Goal: Task Accomplishment & Management: Complete application form

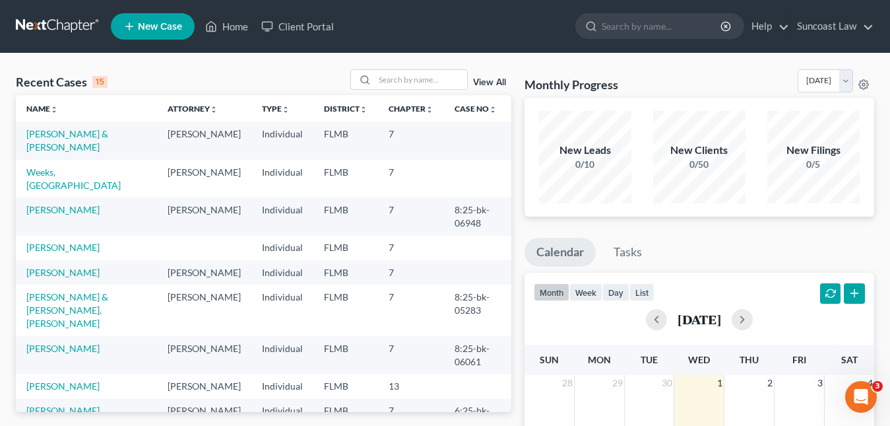
click at [169, 24] on span "New Case" at bounding box center [160, 27] width 44 height 10
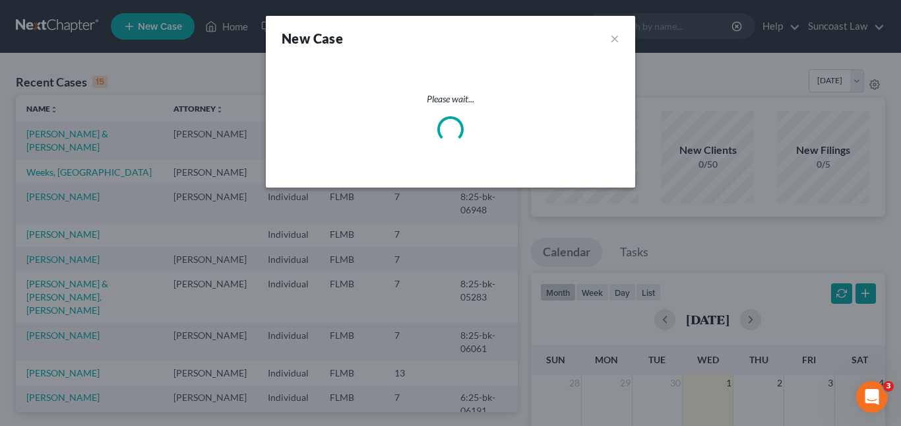
select select "15"
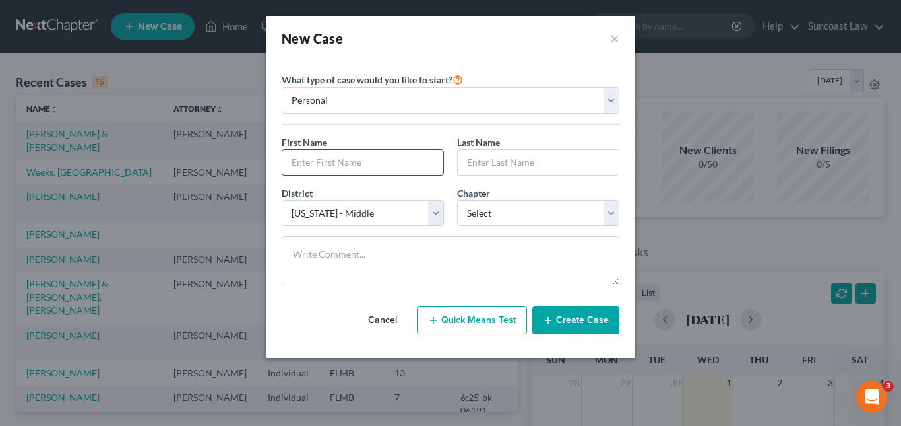
click at [305, 169] on input "text" at bounding box center [362, 162] width 161 height 25
type input "Franklin"
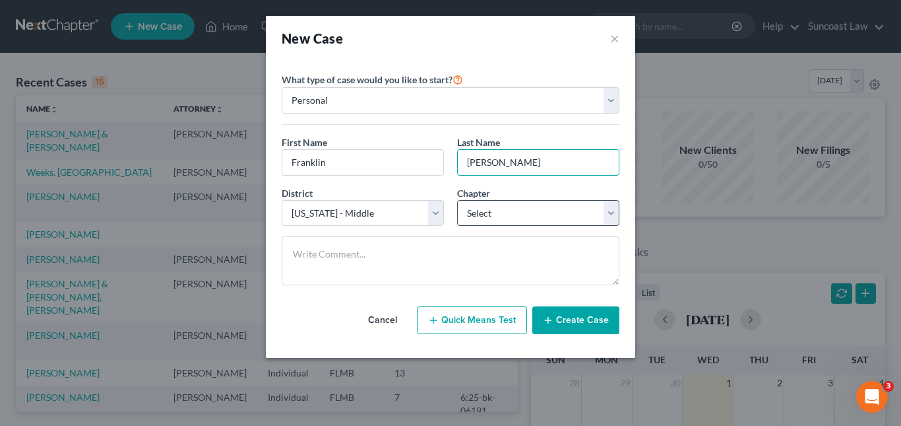
type input "[PERSON_NAME]"
click at [606, 206] on select "Select 7 11 12 13" at bounding box center [538, 213] width 162 height 26
select select "0"
click at [457, 200] on select "Select 7 11 12 13" at bounding box center [538, 213] width 162 height 26
click at [572, 323] on button "Create Case" at bounding box center [576, 320] width 87 height 28
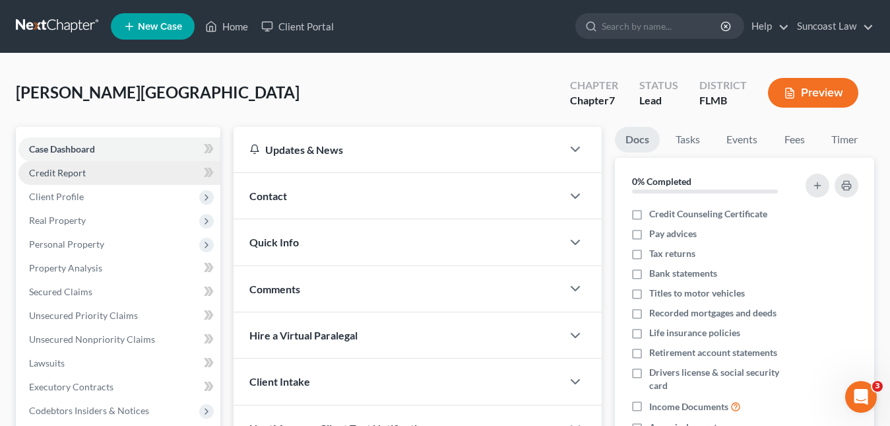
click at [76, 175] on span "Credit Report" at bounding box center [57, 172] width 57 height 11
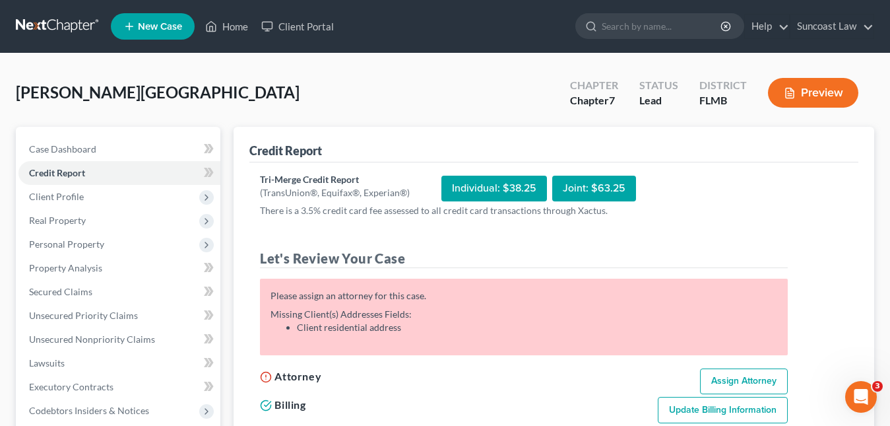
scroll to position [66, 0]
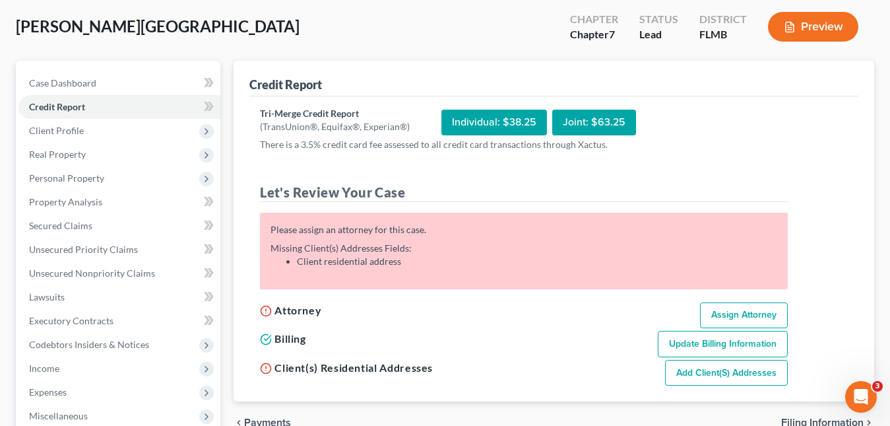
click at [730, 321] on link "Assign Attorney" at bounding box center [744, 315] width 88 height 26
select select "1"
select select "0"
select select "15"
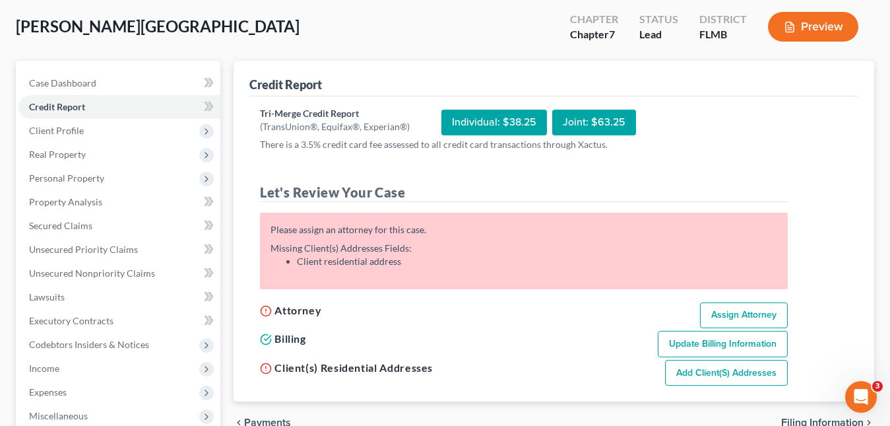
select select "9"
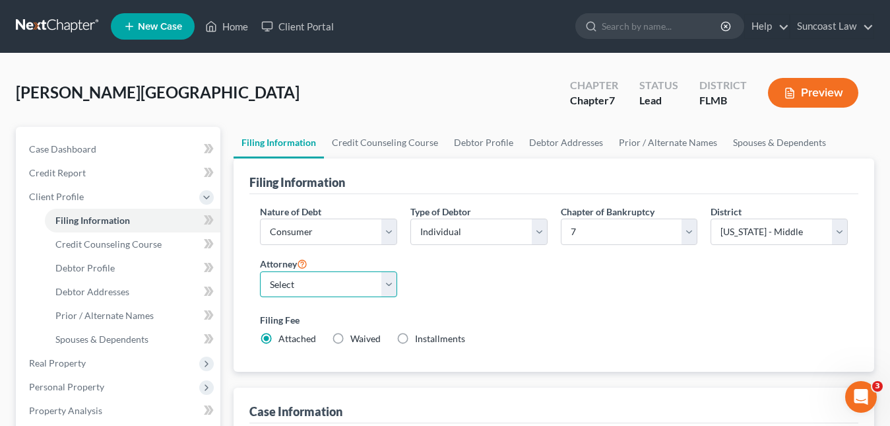
click at [388, 284] on select "Select [PERSON_NAME] - FLMB [PERSON_NAME] - FLMB" at bounding box center [328, 284] width 137 height 26
select select "0"
click at [260, 271] on select "Select [PERSON_NAME] - FLMB [PERSON_NAME] - FLMB" at bounding box center [328, 284] width 137 height 26
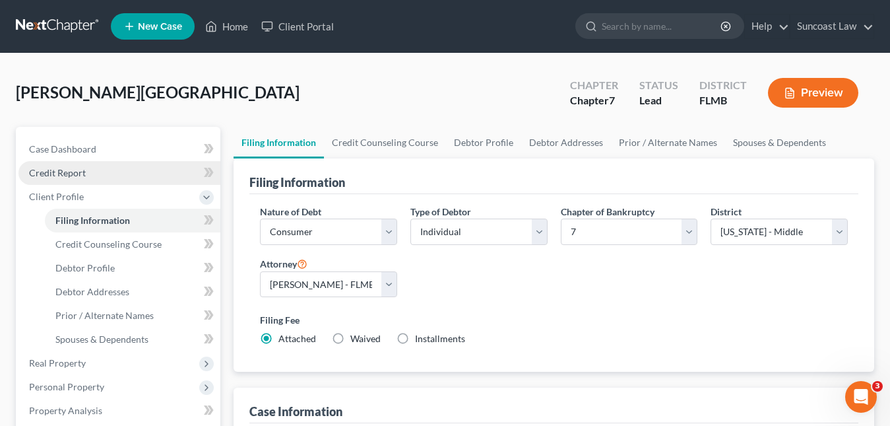
click at [73, 177] on span "Credit Report" at bounding box center [57, 172] width 57 height 11
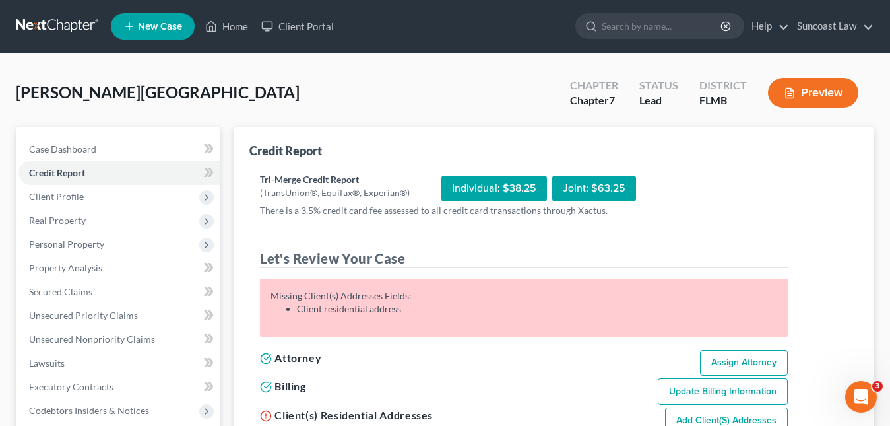
scroll to position [132, 0]
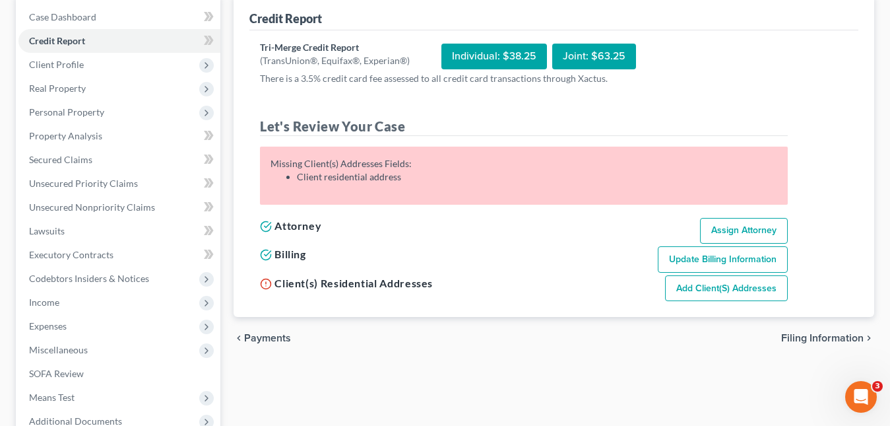
click at [729, 282] on link "Add Client(s) Addresses" at bounding box center [726, 288] width 123 height 26
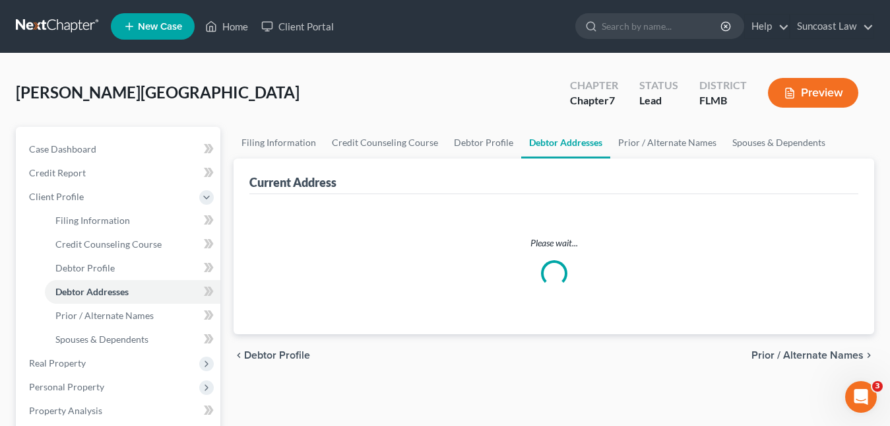
select select "0"
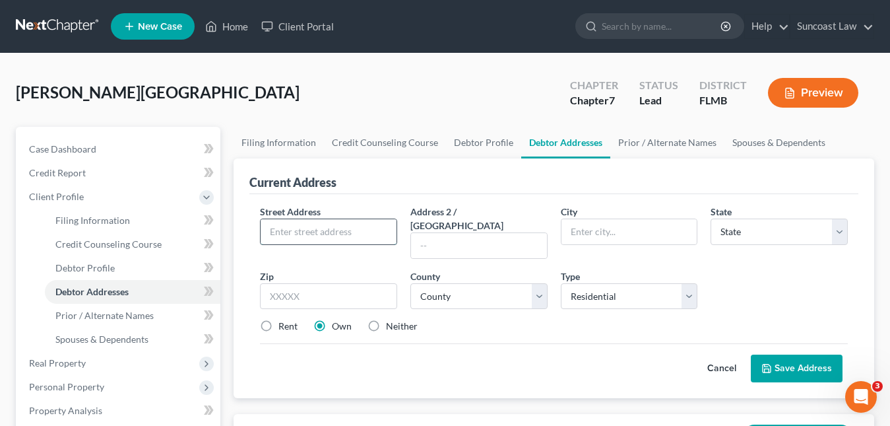
click at [278, 236] on input "text" at bounding box center [329, 231] width 136 height 25
paste input "[STREET_ADDRESS]"
type input "[STREET_ADDRESS]"
click at [293, 283] on input "text" at bounding box center [328, 296] width 137 height 26
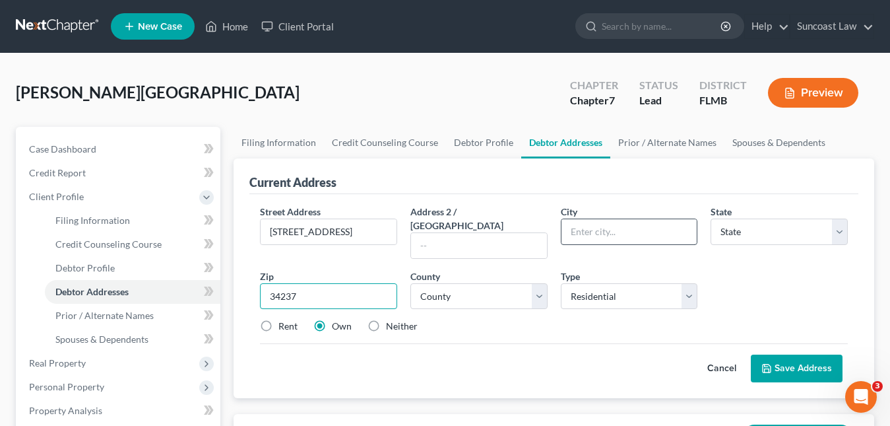
type input "34237"
type input "[GEOGRAPHIC_DATA]"
select select "9"
click at [587, 236] on input "[GEOGRAPHIC_DATA]" at bounding box center [630, 231] width 136 height 25
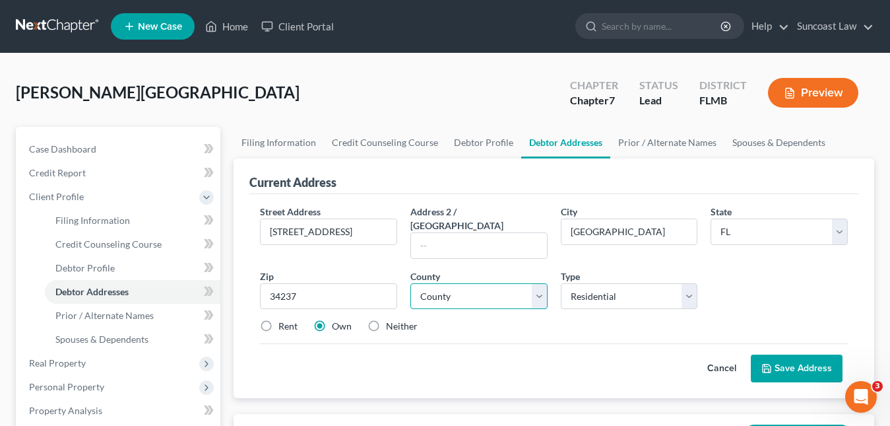
click at [489, 283] on select "County [GEOGRAPHIC_DATA] [GEOGRAPHIC_DATA] [GEOGRAPHIC_DATA] [GEOGRAPHIC_DATA] …" at bounding box center [478, 296] width 137 height 26
select select "55"
click at [410, 283] on select "County [GEOGRAPHIC_DATA] [GEOGRAPHIC_DATA] [GEOGRAPHIC_DATA] [GEOGRAPHIC_DATA] …" at bounding box center [478, 296] width 137 height 26
click at [806, 354] on button "Save Address" at bounding box center [797, 368] width 92 height 28
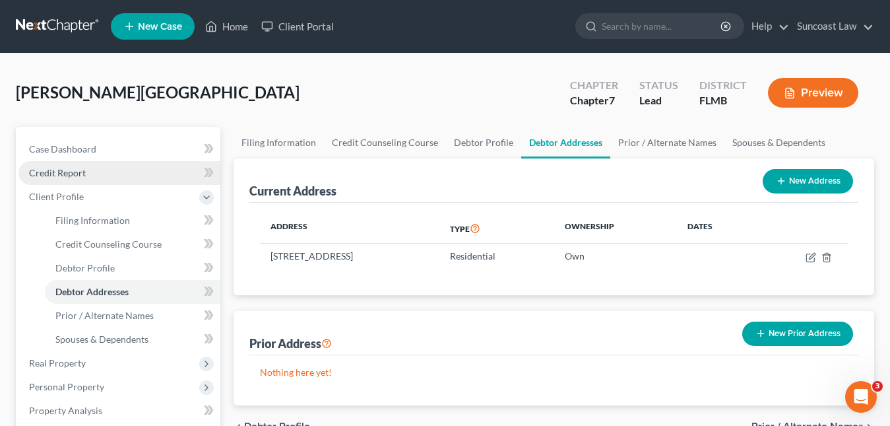
click at [82, 172] on span "Credit Report" at bounding box center [57, 172] width 57 height 11
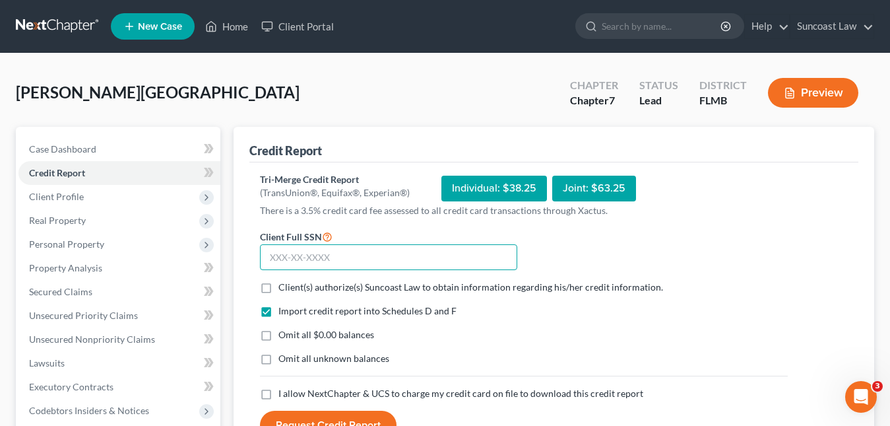
click at [279, 259] on input "text" at bounding box center [388, 257] width 257 height 26
paste input "594-93-2180"
type input "594-93-2180"
click at [278, 287] on label "Client(s) authorize(s) Suncoast Law to obtain information regarding his/her cre…" at bounding box center [470, 286] width 385 height 13
click at [284, 287] on input "Client(s) authorize(s) Suncoast Law to obtain information regarding his/her cre…" at bounding box center [288, 284] width 9 height 9
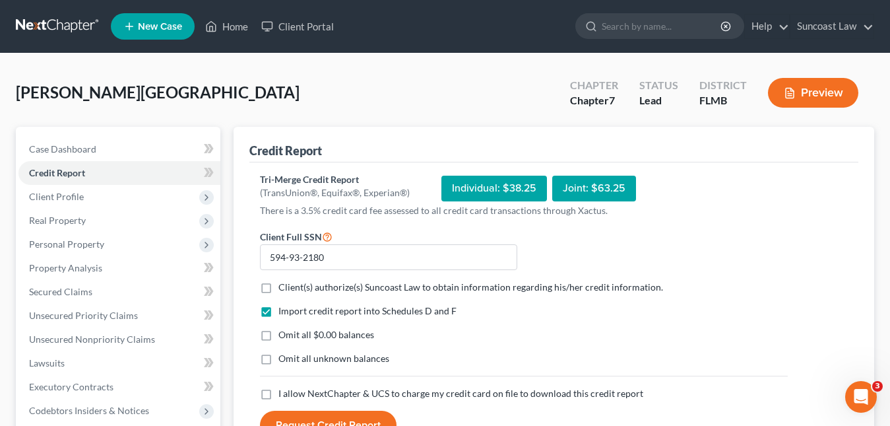
checkbox input "true"
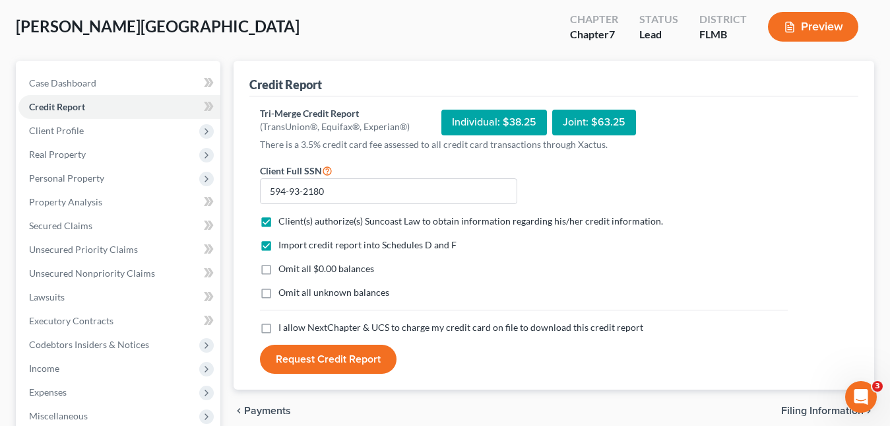
click at [278, 328] on label "I allow NextChapter & UCS to charge my credit card on file to download this cre…" at bounding box center [460, 327] width 365 height 13
click at [284, 328] on input "I allow NextChapter & UCS to charge my credit card on file to download this cre…" at bounding box center [288, 325] width 9 height 9
checkbox input "true"
click at [329, 358] on button "Request Credit Report" at bounding box center [328, 358] width 137 height 29
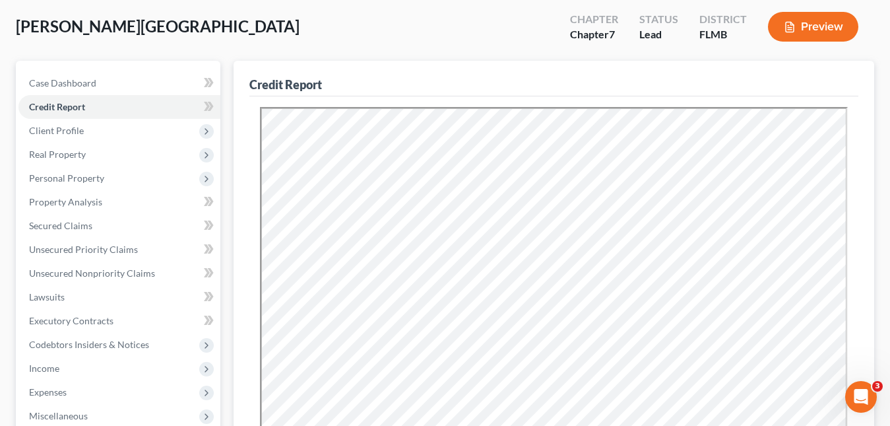
scroll to position [0, 0]
click at [100, 275] on span "Unsecured Nonpriority Claims" at bounding box center [92, 272] width 126 height 11
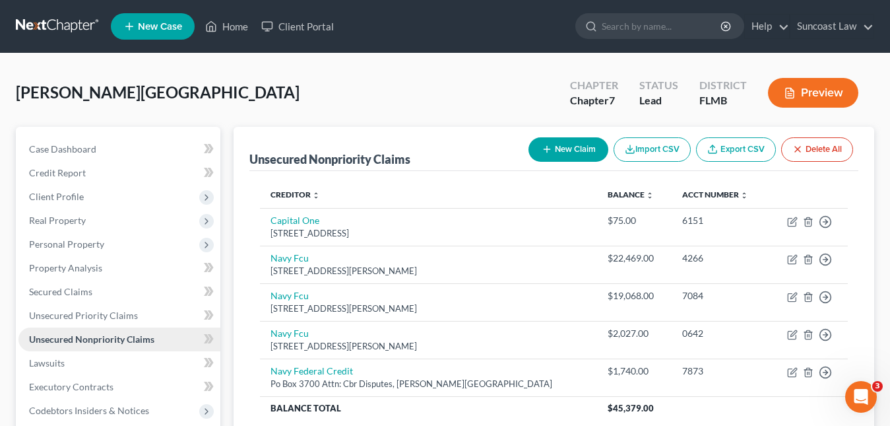
click at [81, 340] on span "Unsecured Nonpriority Claims" at bounding box center [91, 338] width 125 height 11
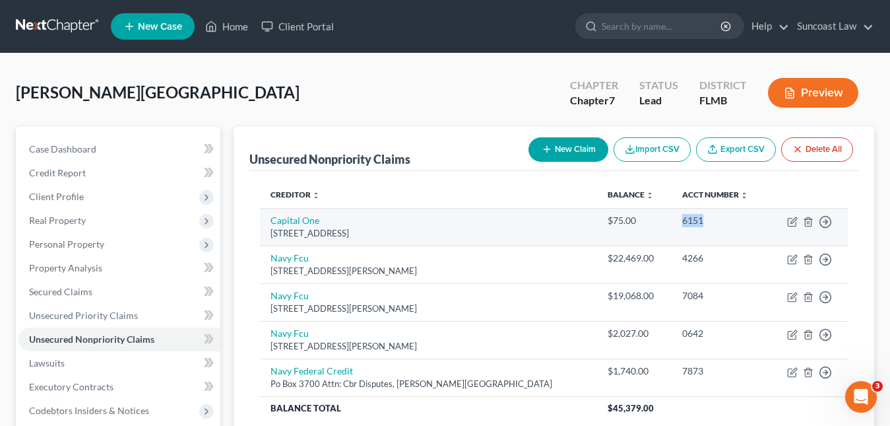
drag, startPoint x: 676, startPoint y: 222, endPoint x: 647, endPoint y: 219, distance: 29.2
click at [672, 219] on td "6151" at bounding box center [720, 227] width 97 height 38
copy div "6151"
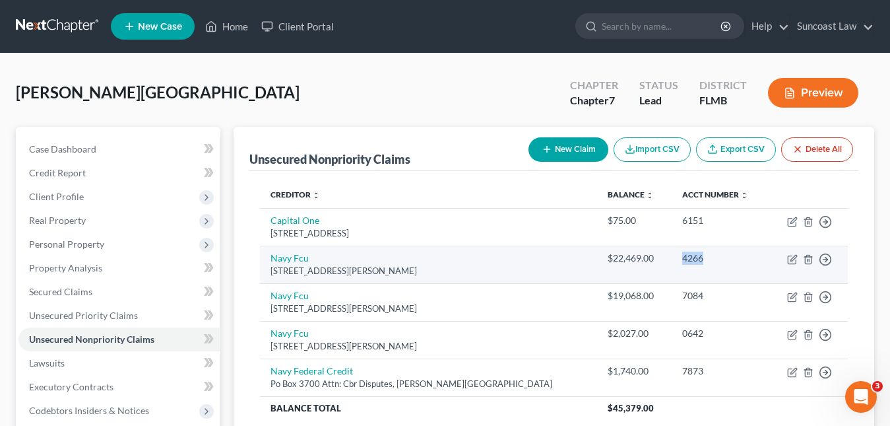
drag, startPoint x: 681, startPoint y: 256, endPoint x: 653, endPoint y: 253, distance: 28.5
click at [682, 253] on div "4266" at bounding box center [720, 257] width 76 height 13
copy div "4266"
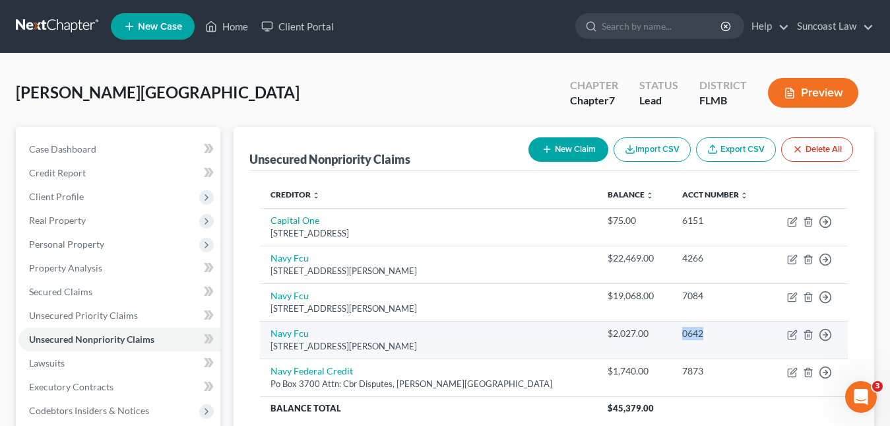
drag, startPoint x: 686, startPoint y: 332, endPoint x: 655, endPoint y: 331, distance: 31.7
click at [672, 329] on td "0642" at bounding box center [720, 340] width 97 height 38
copy div "0642"
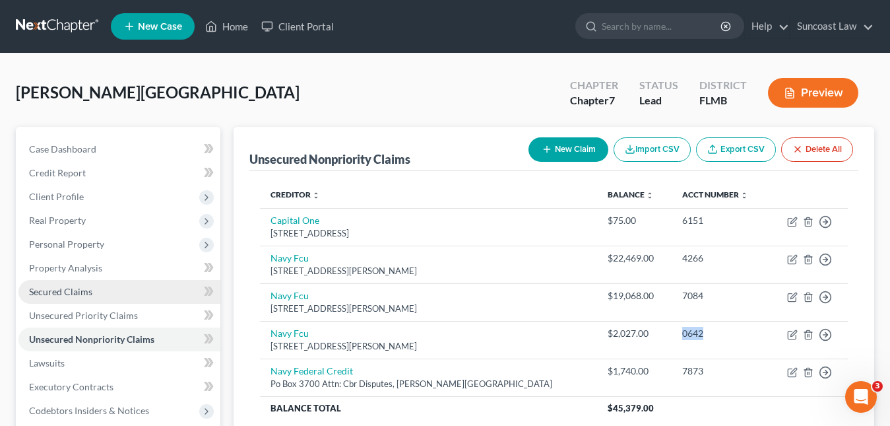
click at [80, 290] on span "Secured Claims" at bounding box center [60, 291] width 63 height 11
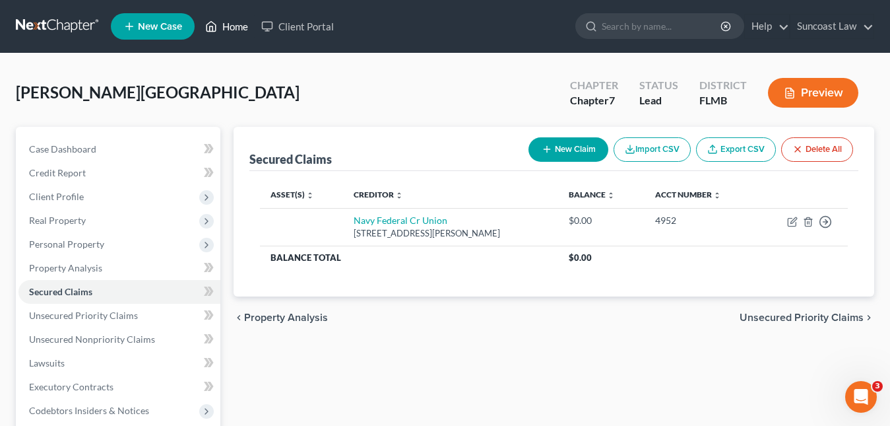
click at [234, 30] on link "Home" at bounding box center [227, 27] width 56 height 24
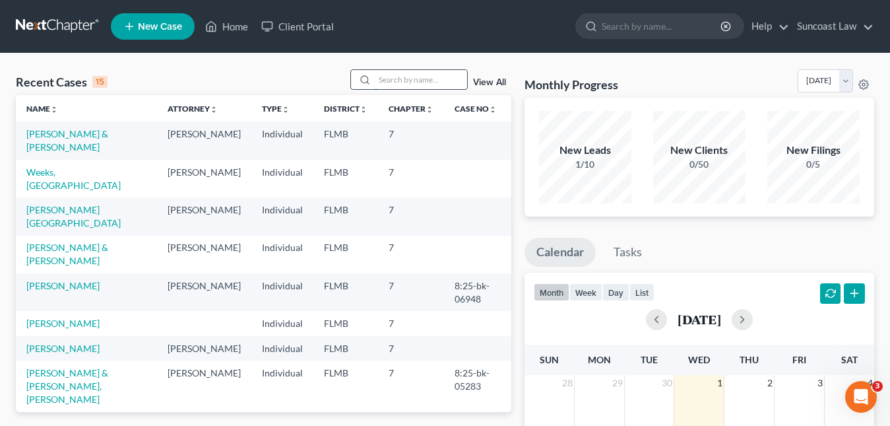
click at [387, 81] on input "search" at bounding box center [421, 79] width 92 height 19
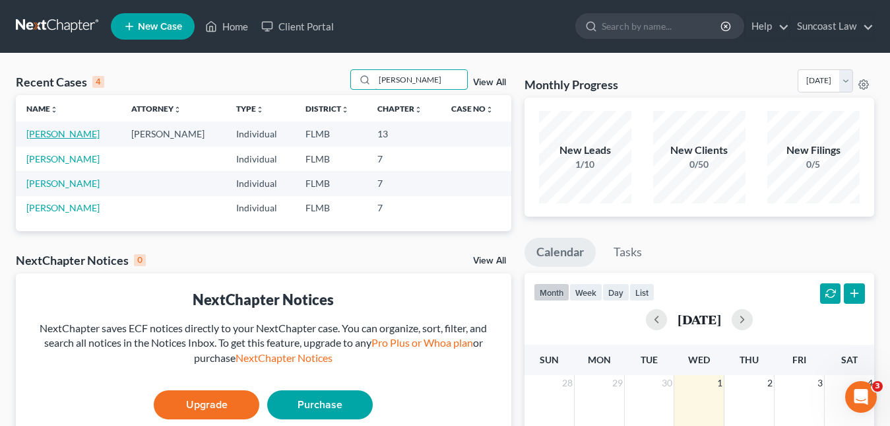
type input "[PERSON_NAME]"
click at [74, 136] on link "[PERSON_NAME]" at bounding box center [62, 133] width 73 height 11
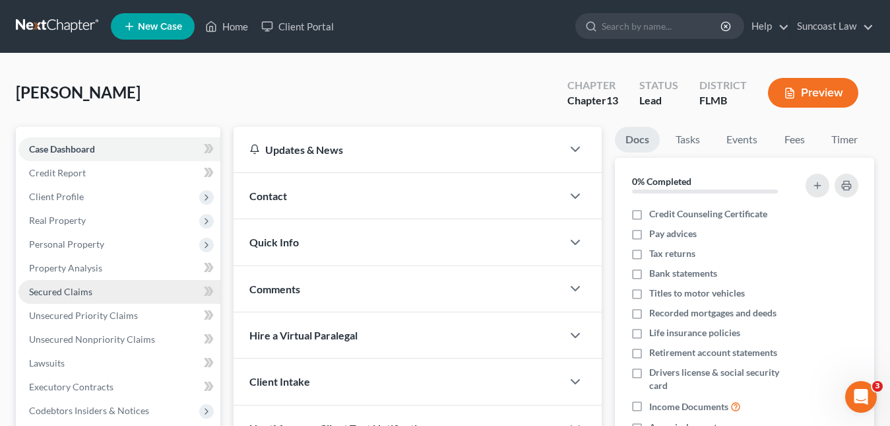
click at [87, 290] on span "Secured Claims" at bounding box center [60, 291] width 63 height 11
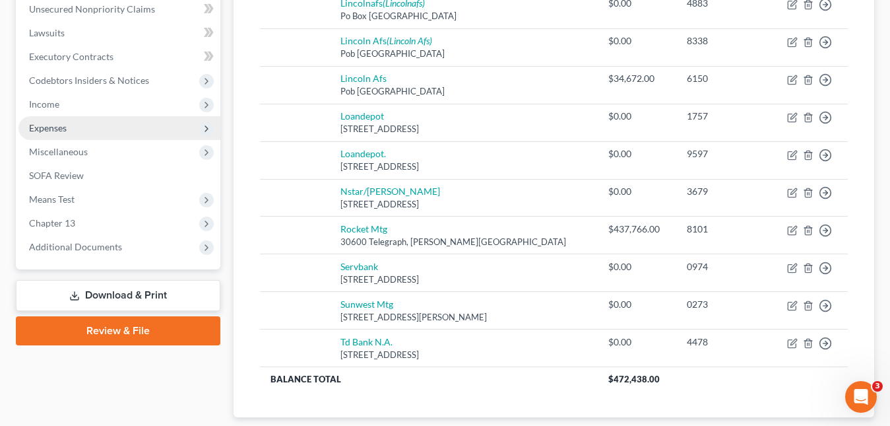
scroll to position [264, 0]
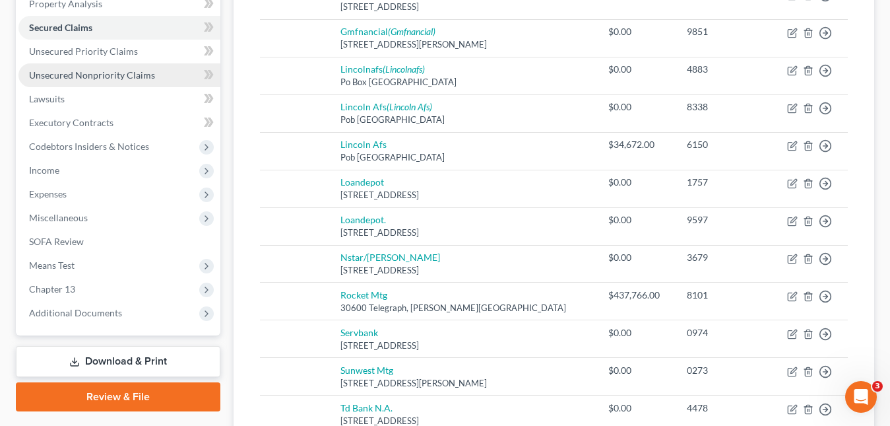
click at [114, 76] on span "Unsecured Nonpriority Claims" at bounding box center [92, 74] width 126 height 11
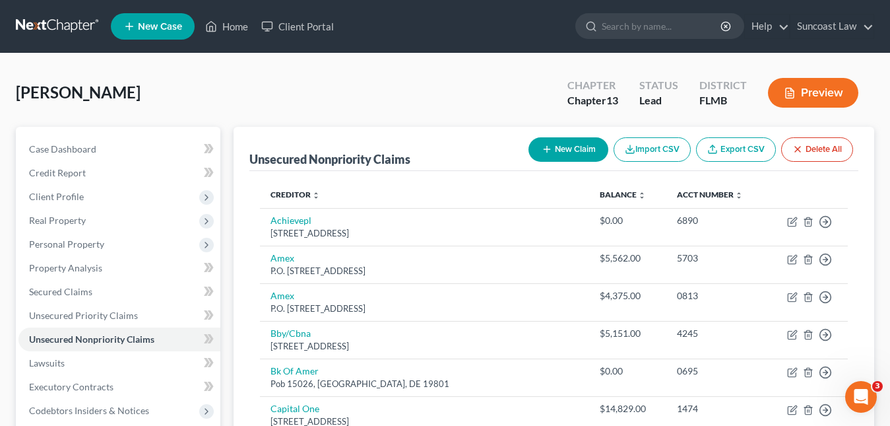
click at [169, 26] on span "New Case" at bounding box center [160, 27] width 44 height 10
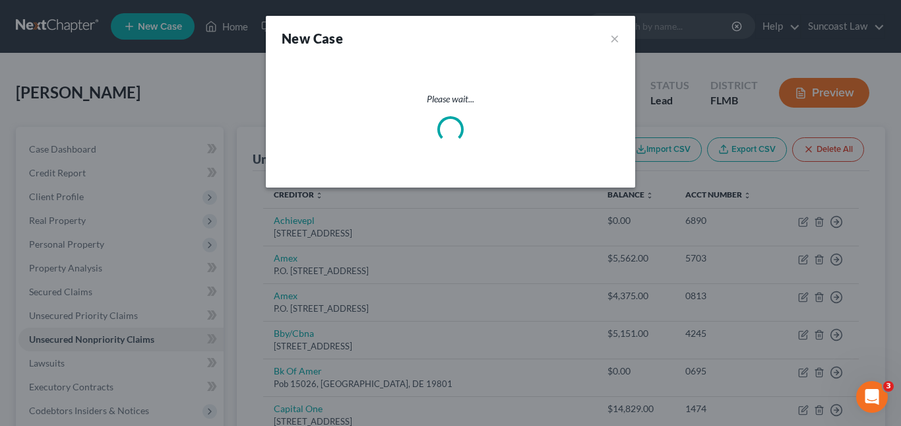
select select "15"
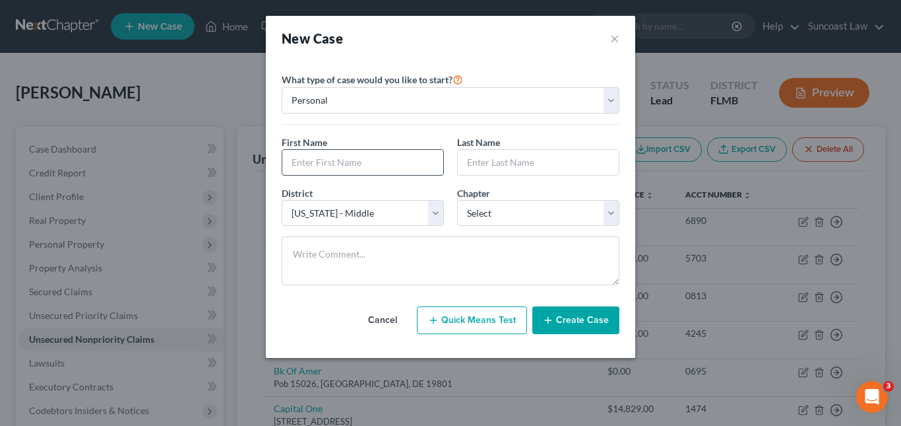
click at [311, 166] on input "text" at bounding box center [362, 162] width 161 height 25
type input "[PERSON_NAME]"
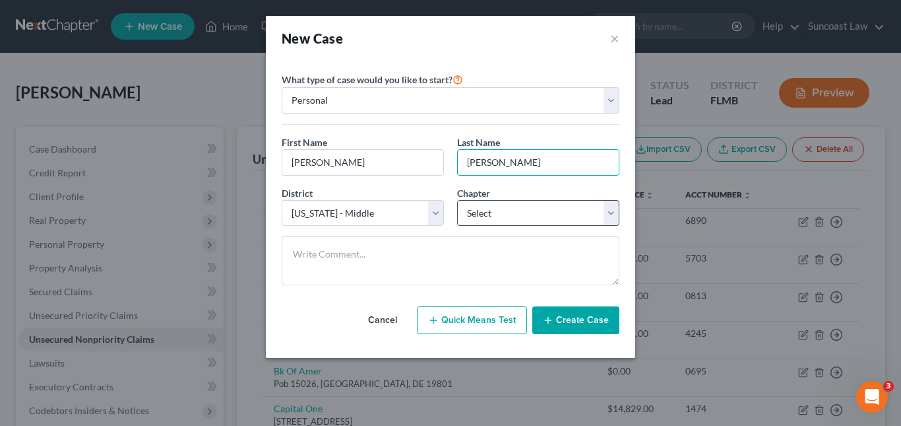
type input "[PERSON_NAME]"
click at [608, 212] on select "Select 7 11 12 13" at bounding box center [538, 213] width 162 height 26
select select "0"
click at [457, 200] on select "Select 7 11 12 13" at bounding box center [538, 213] width 162 height 26
click at [565, 320] on button "Create Case" at bounding box center [576, 320] width 87 height 28
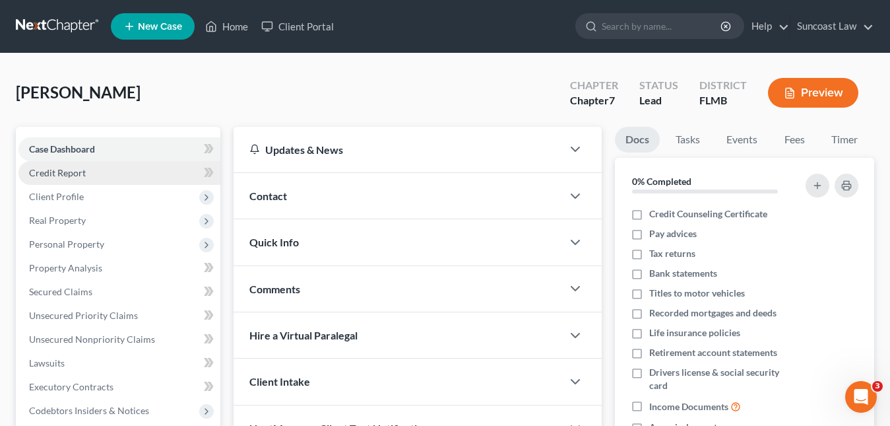
click at [53, 178] on link "Credit Report" at bounding box center [119, 173] width 202 height 24
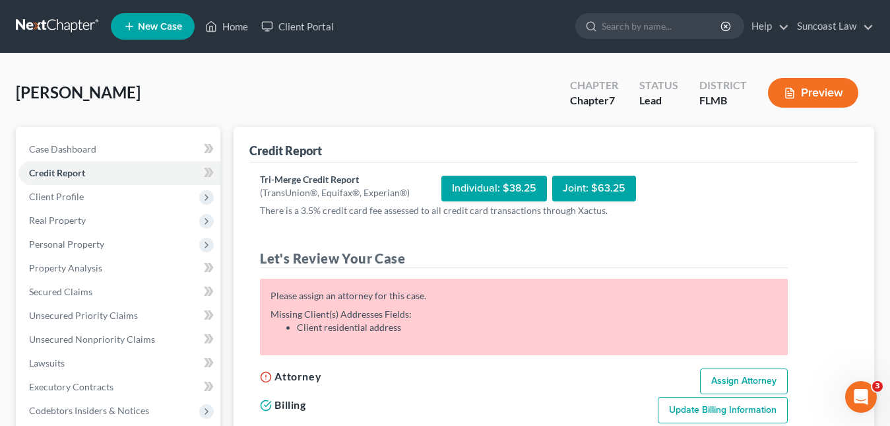
click at [758, 376] on link "Assign Attorney" at bounding box center [744, 381] width 88 height 26
select select "1"
select select "0"
select select "15"
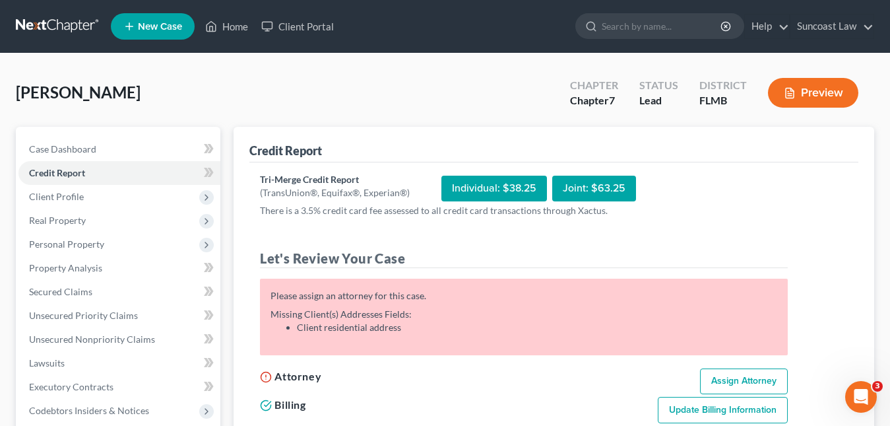
select select "9"
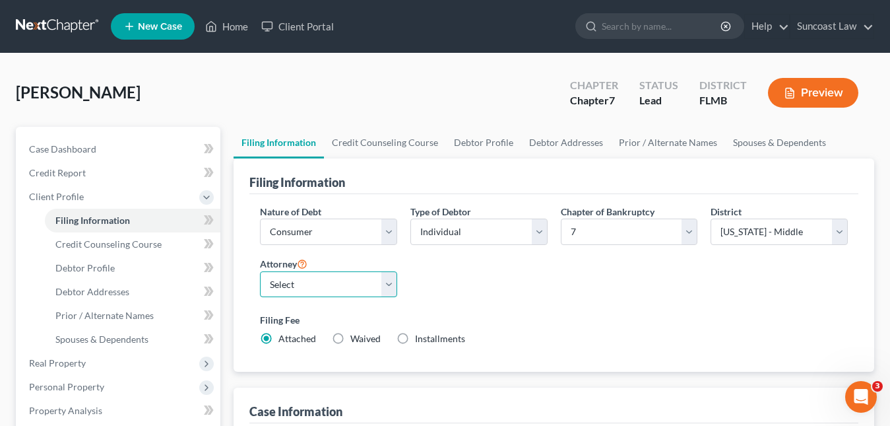
click at [390, 280] on select "Select [PERSON_NAME] - FLMB [PERSON_NAME] - FLMB" at bounding box center [328, 284] width 137 height 26
select select "0"
click at [260, 271] on select "Select [PERSON_NAME] - FLMB [PERSON_NAME] - FLMB" at bounding box center [328, 284] width 137 height 26
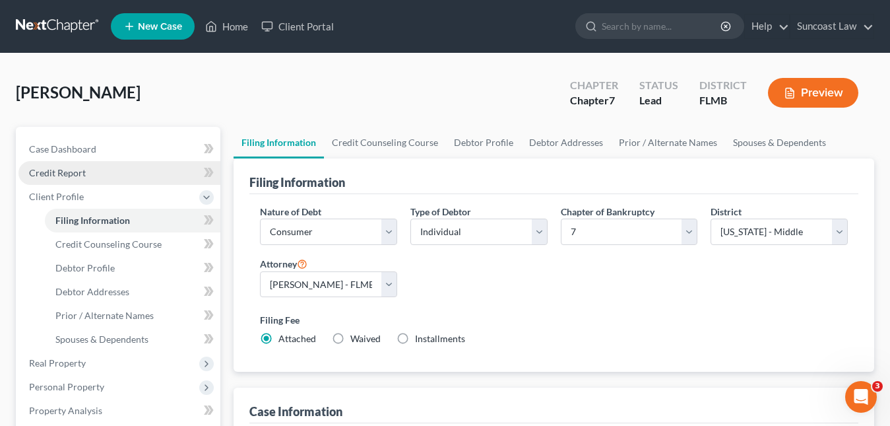
click at [47, 174] on span "Credit Report" at bounding box center [57, 172] width 57 height 11
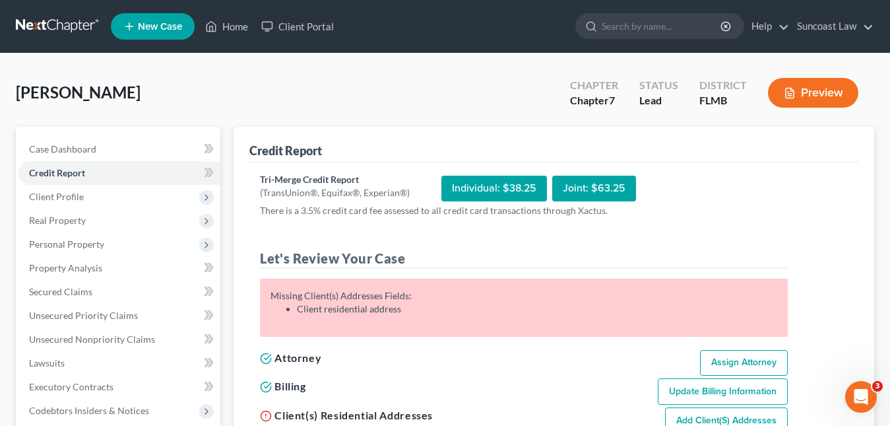
scroll to position [132, 0]
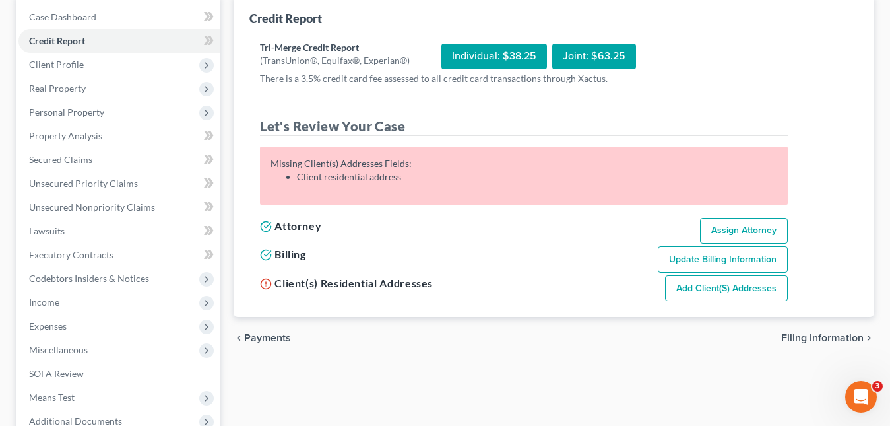
click at [718, 292] on link "Add Client(s) Addresses" at bounding box center [726, 288] width 123 height 26
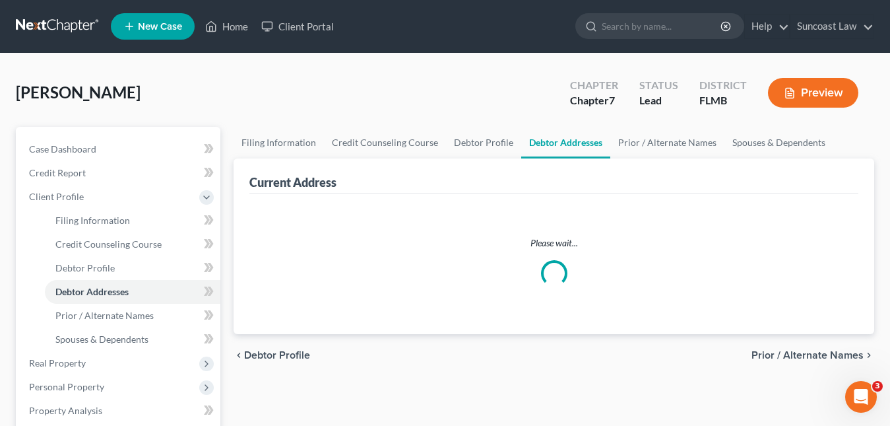
select select "0"
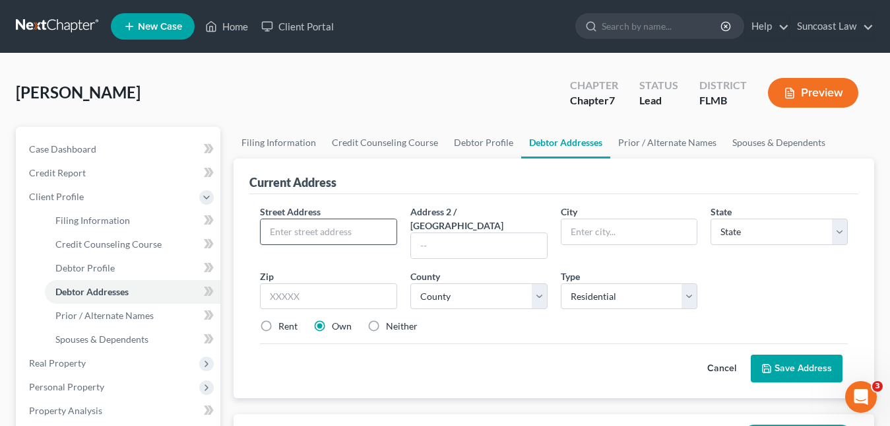
click at [303, 230] on input "text" at bounding box center [329, 231] width 136 height 25
paste input "[STREET_ADDRESS]"
drag, startPoint x: 305, startPoint y: 230, endPoint x: 397, endPoint y: 234, distance: 91.8
click at [397, 234] on div "[STREET_ADDRESS]" at bounding box center [328, 231] width 137 height 26
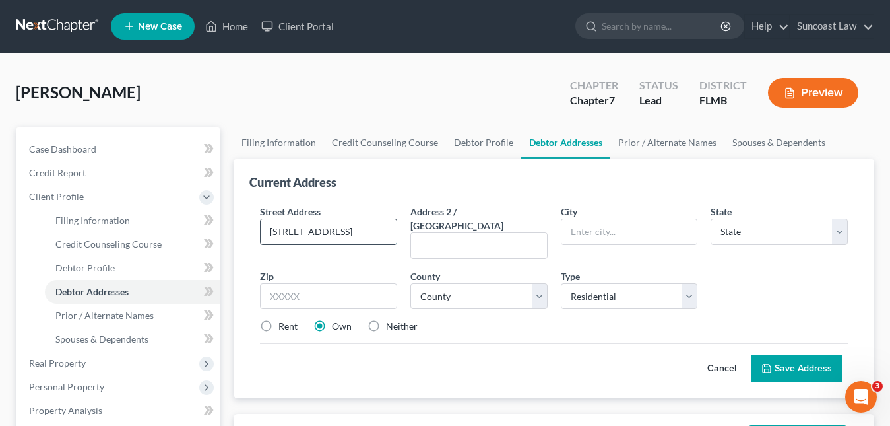
scroll to position [0, 0]
type input "[STREET_ADDRESS]"
click at [296, 283] on input "text" at bounding box center [328, 296] width 137 height 26
type input "34491"
type input "Summerfield"
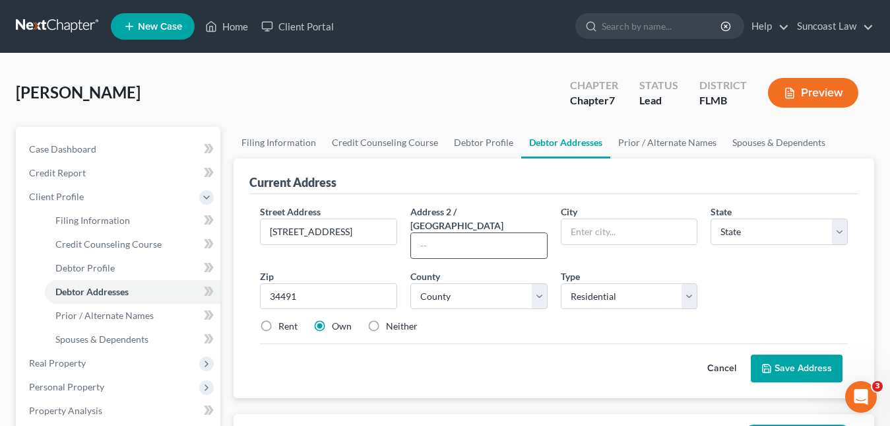
select select "9"
click at [474, 235] on input "text" at bounding box center [479, 245] width 136 height 25
click at [474, 285] on select "County" at bounding box center [478, 296] width 137 height 26
select select "40"
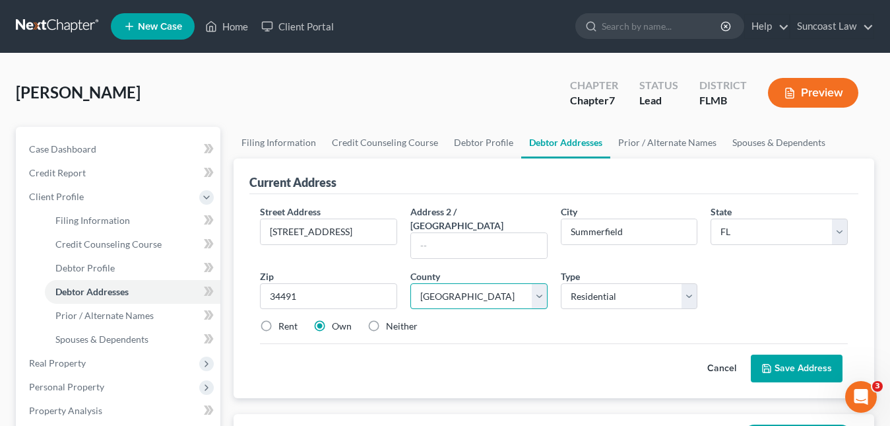
click at [473, 285] on select "County [GEOGRAPHIC_DATA] [GEOGRAPHIC_DATA] [GEOGRAPHIC_DATA] [GEOGRAPHIC_DATA] …" at bounding box center [478, 296] width 137 height 26
click at [819, 354] on button "Save Address" at bounding box center [797, 368] width 92 height 28
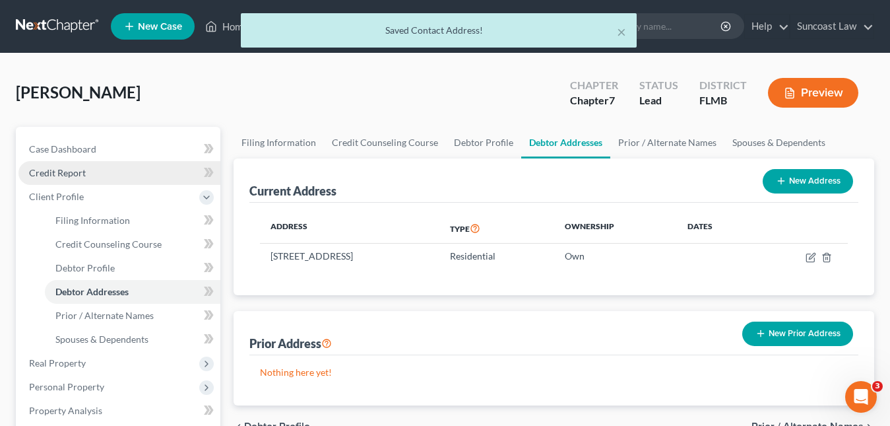
click at [69, 173] on span "Credit Report" at bounding box center [57, 172] width 57 height 11
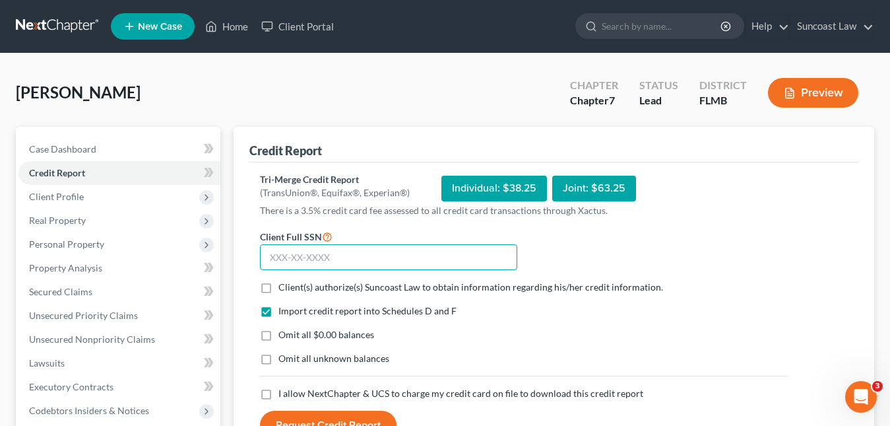
click at [283, 255] on input "text" at bounding box center [388, 257] width 257 height 26
paste input "629-24-6176"
type input "629-24-6176"
click at [278, 286] on label "Client(s) authorize(s) Suncoast Law to obtain information regarding his/her cre…" at bounding box center [470, 286] width 385 height 13
click at [284, 286] on input "Client(s) authorize(s) Suncoast Law to obtain information regarding his/her cre…" at bounding box center [288, 284] width 9 height 9
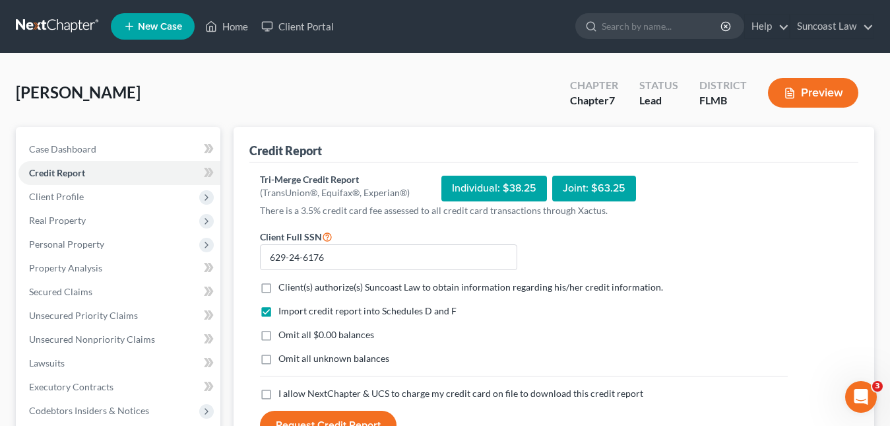
checkbox input "true"
click at [278, 393] on label "I allow NextChapter & UCS to charge my credit card on file to download this cre…" at bounding box center [460, 393] width 365 height 13
click at [284, 393] on input "I allow NextChapter & UCS to charge my credit card on file to download this cre…" at bounding box center [288, 391] width 9 height 9
checkbox input "true"
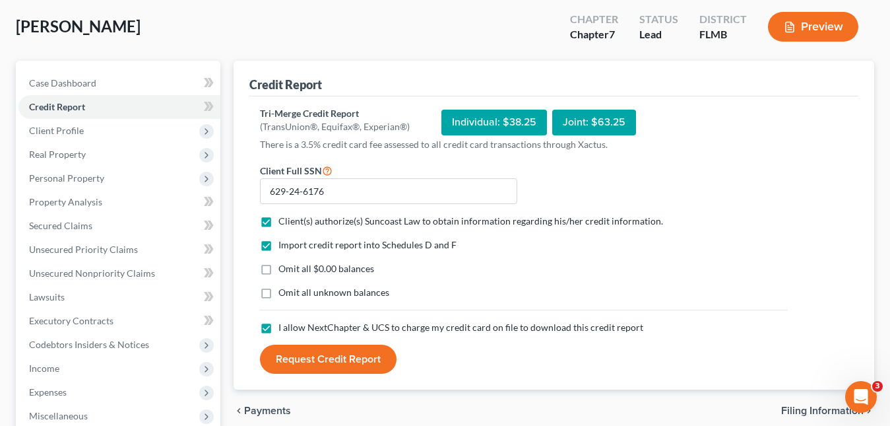
click at [374, 364] on button "Request Credit Report" at bounding box center [328, 358] width 137 height 29
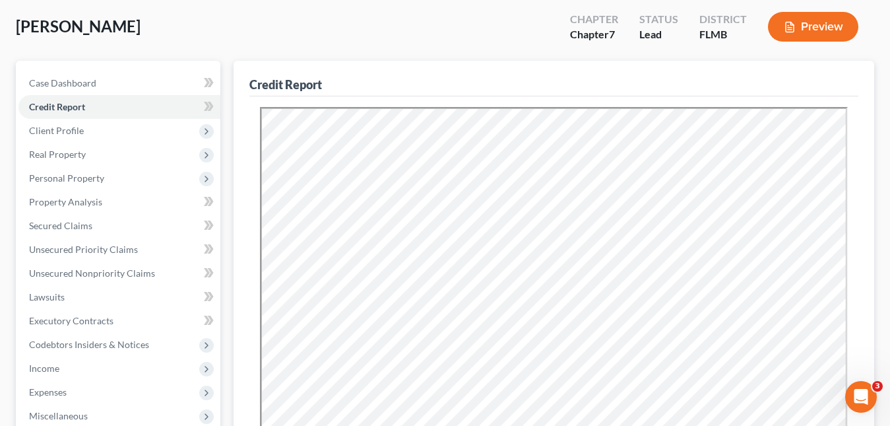
scroll to position [0, 0]
click at [92, 268] on span "Unsecured Nonpriority Claims" at bounding box center [92, 272] width 126 height 11
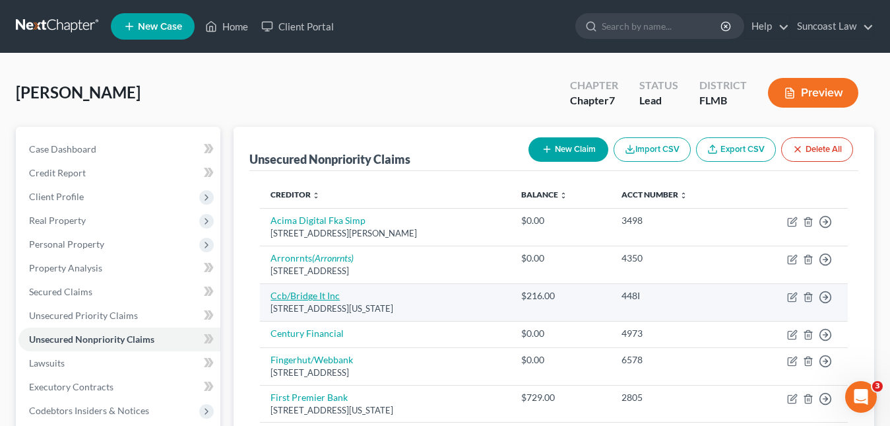
click at [326, 295] on link "Ccb/Bridge It Inc" at bounding box center [305, 295] width 69 height 11
select select "35"
select select "0"
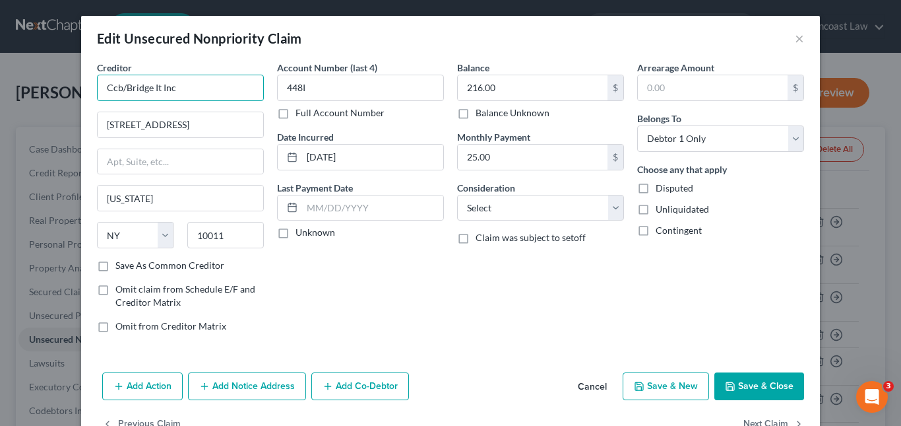
drag, startPoint x: 181, startPoint y: 93, endPoint x: 117, endPoint y: 79, distance: 65.5
click at [63, 85] on div "Edit Unsecured Nonpriority Claim × Creditor * Ccb/Bridge It Inc [STREET_ADDRESS…" at bounding box center [450, 213] width 901 height 426
drag, startPoint x: 325, startPoint y: 90, endPoint x: 264, endPoint y: 96, distance: 61.6
click at [264, 96] on div "Creditor * Ccb/Bridge It Inc [STREET_ADDRESS] [US_STATE][GEOGRAPHIC_DATA] [US_S…" at bounding box center [450, 202] width 721 height 282
click at [795, 41] on button "×" at bounding box center [799, 38] width 9 height 16
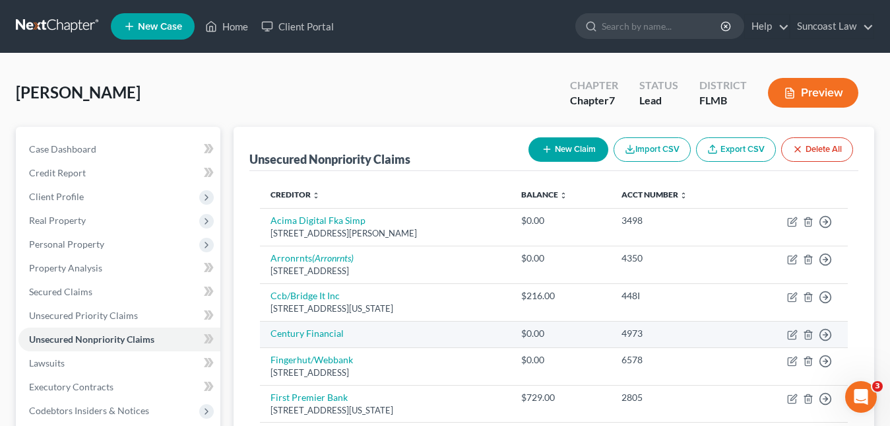
scroll to position [66, 0]
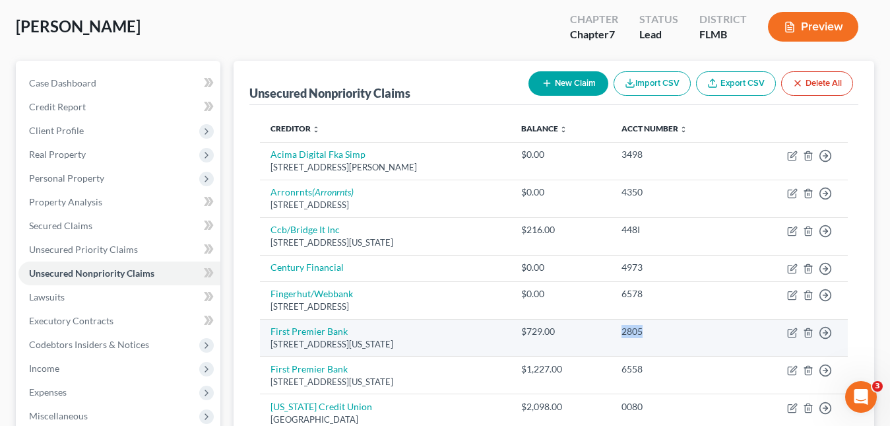
drag, startPoint x: 675, startPoint y: 333, endPoint x: 639, endPoint y: 329, distance: 36.4
click at [639, 329] on td "2805" at bounding box center [676, 338] width 130 height 38
copy div "2805"
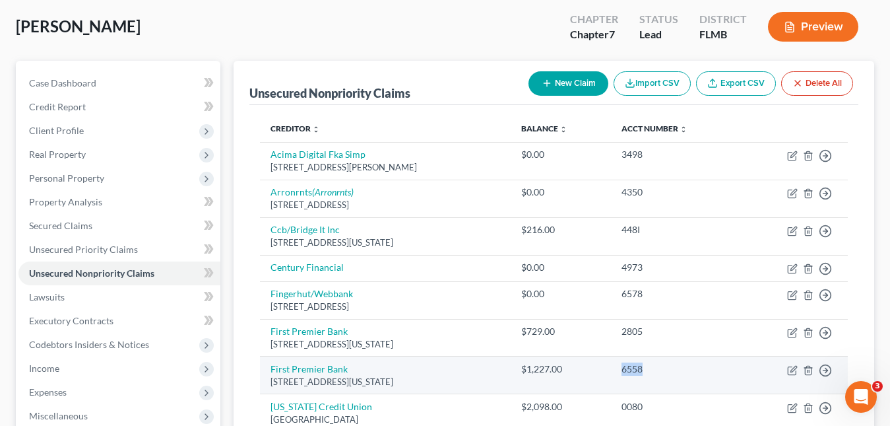
drag, startPoint x: 670, startPoint y: 366, endPoint x: 632, endPoint y: 364, distance: 38.3
click at [632, 364] on tr "First Premier Bank [STREET_ADDRESS][US_STATE] $1,227.00 6558 Move to D Move to …" at bounding box center [554, 375] width 588 height 38
copy tr "6558"
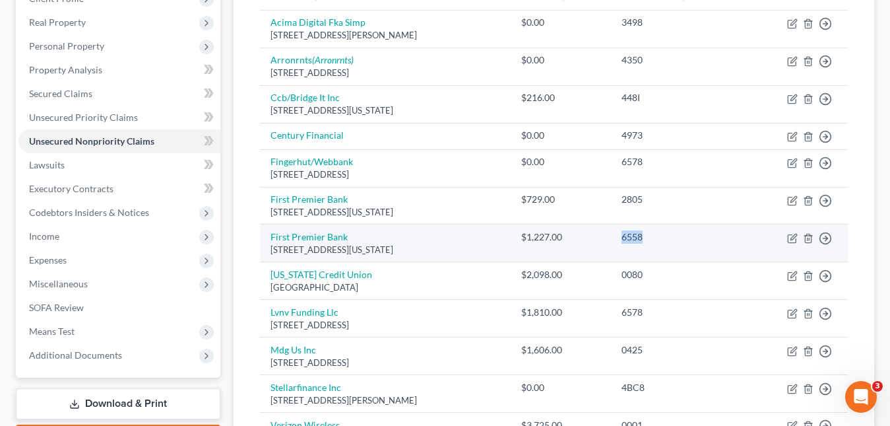
scroll to position [264, 0]
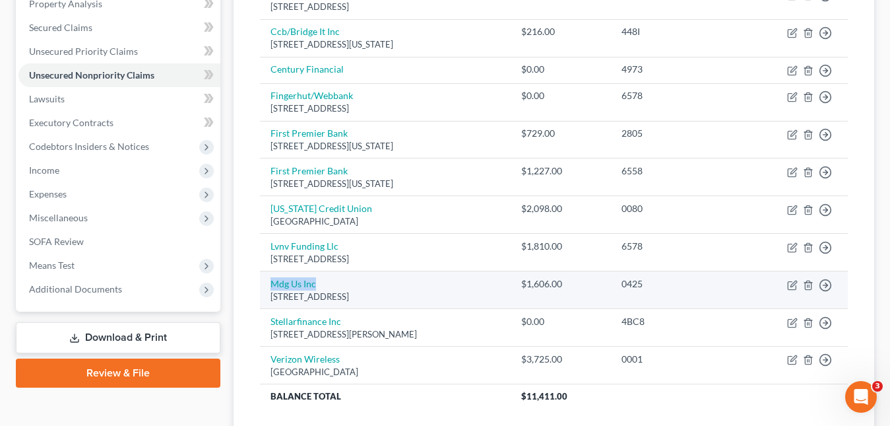
drag, startPoint x: 334, startPoint y: 285, endPoint x: 267, endPoint y: 282, distance: 66.7
click at [265, 280] on td "Mdg Us Inc [STREET_ADDRESS]" at bounding box center [385, 290] width 251 height 38
copy link "Mdg Us Inc"
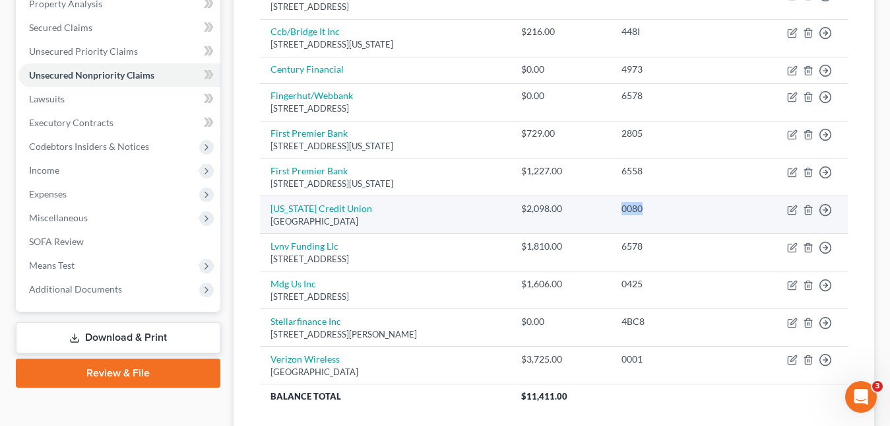
drag, startPoint x: 672, startPoint y: 209, endPoint x: 638, endPoint y: 207, distance: 33.7
click at [638, 207] on td "0080" at bounding box center [676, 215] width 130 height 38
copy div "0080"
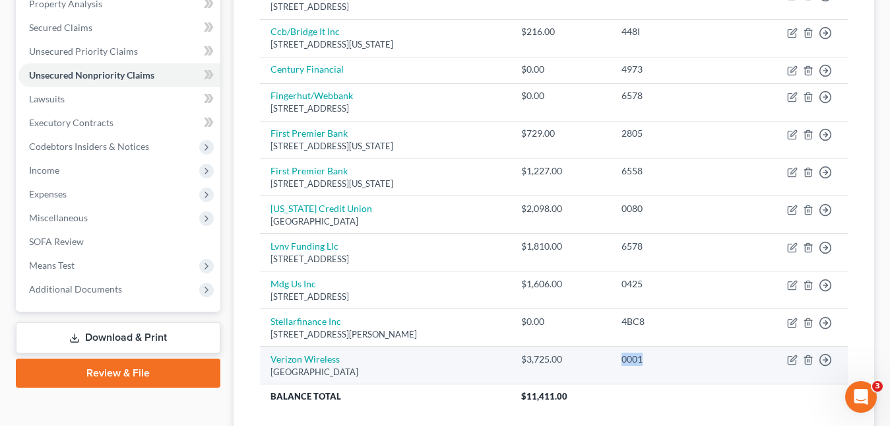
drag, startPoint x: 671, startPoint y: 354, endPoint x: 645, endPoint y: 357, distance: 26.5
click at [645, 357] on div "0001" at bounding box center [676, 358] width 109 height 13
copy div "0001"
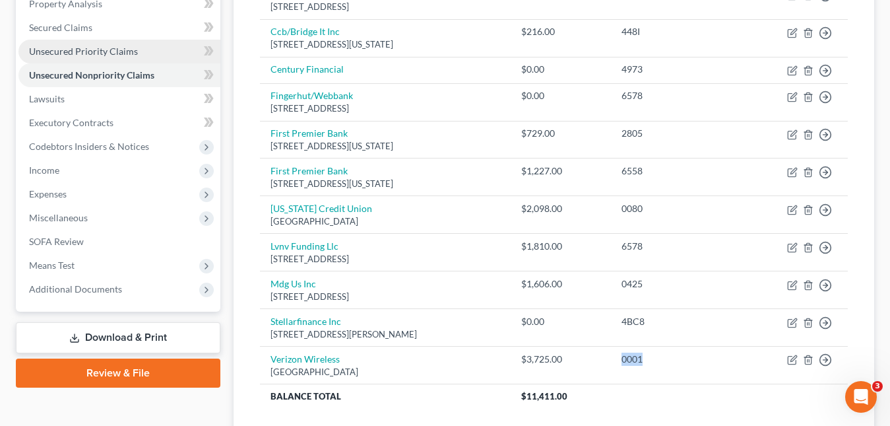
drag, startPoint x: 101, startPoint y: 50, endPoint x: 104, endPoint y: 57, distance: 7.1
click at [101, 50] on span "Unsecured Priority Claims" at bounding box center [83, 51] width 109 height 11
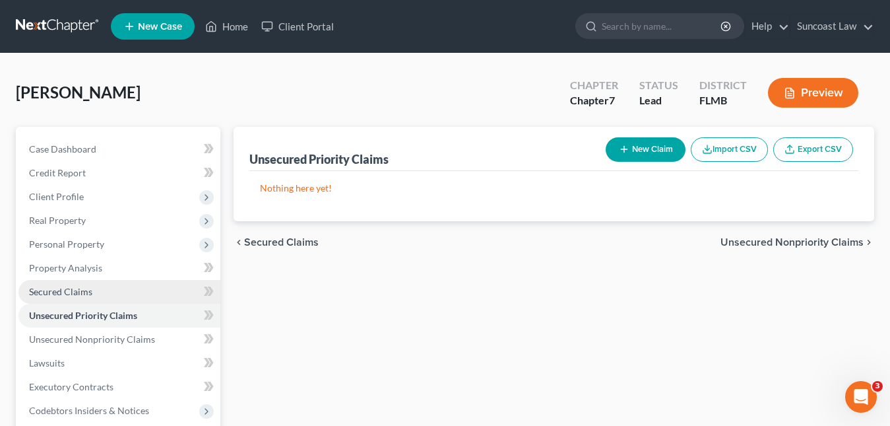
click at [83, 288] on span "Secured Claims" at bounding box center [60, 291] width 63 height 11
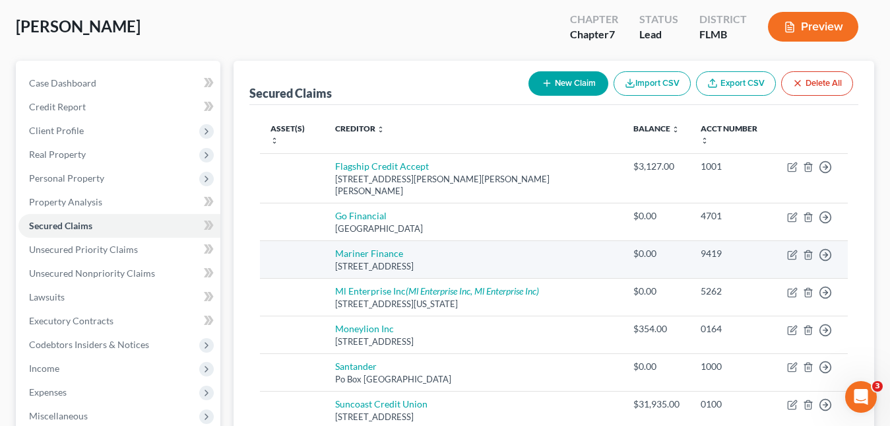
scroll to position [132, 0]
